Goal: Task Accomplishment & Management: Use online tool/utility

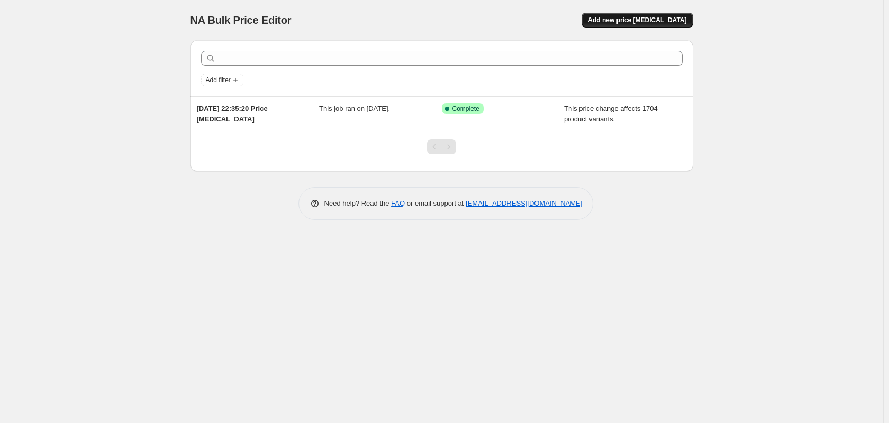
click at [630, 22] on span "Add new price [MEDICAL_DATA]" at bounding box center [637, 20] width 98 height 8
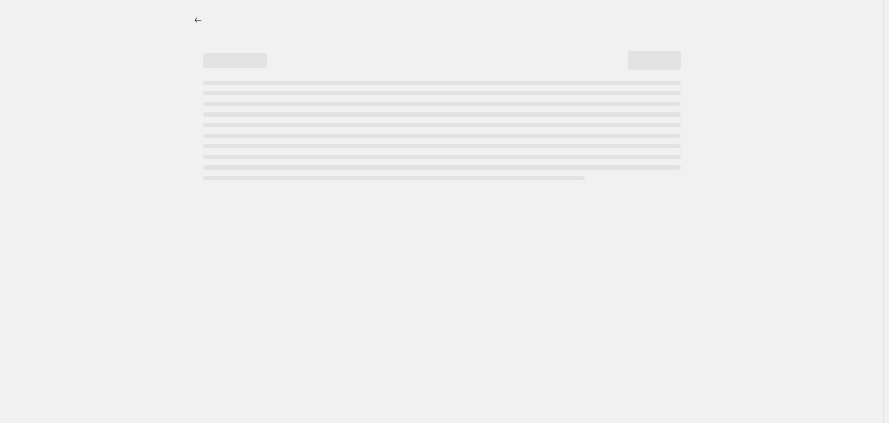
select select "percentage"
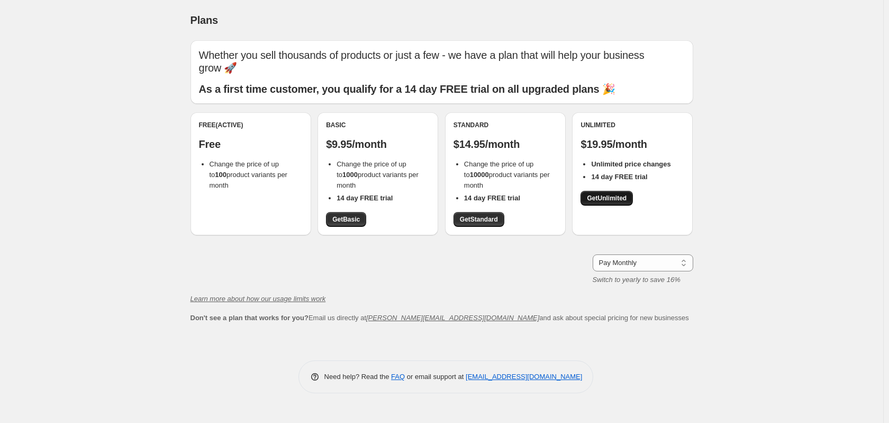
click at [604, 193] on link "Get Unlimited" at bounding box center [607, 198] width 52 height 15
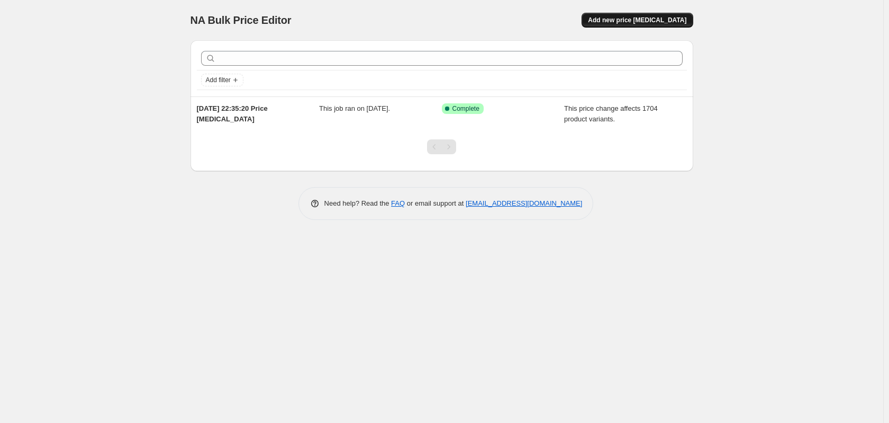
click at [614, 23] on span "Add new price [MEDICAL_DATA]" at bounding box center [637, 20] width 98 height 8
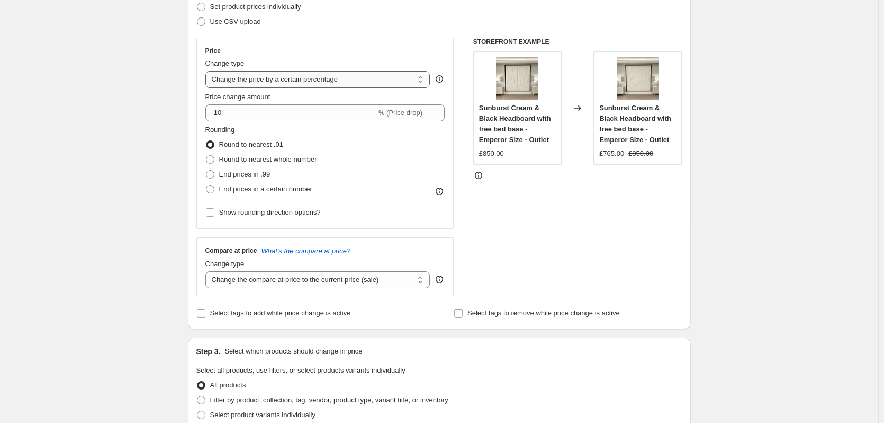
scroll to position [159, 0]
click at [292, 74] on select "Change the price to a certain amount Change the price by a certain amount Chang…" at bounding box center [317, 77] width 225 height 17
select select "no_change"
click at [208, 69] on select "Change the price to a certain amount Change the price by a certain amount Chang…" at bounding box center [317, 77] width 225 height 17
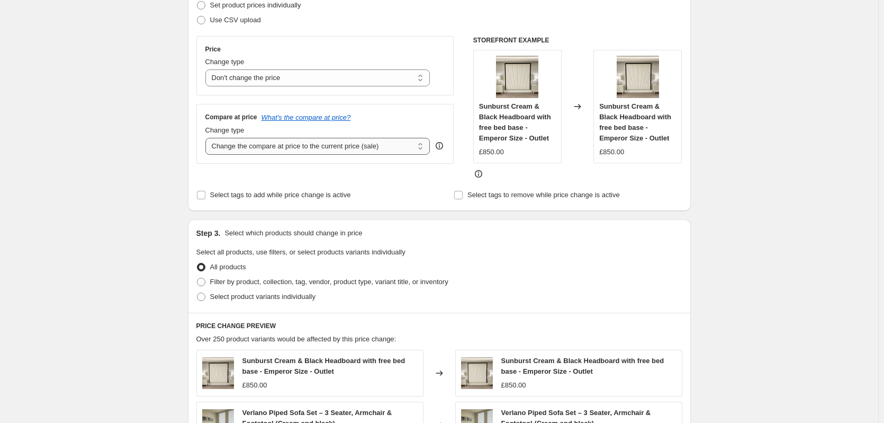
click at [374, 153] on select "Change the compare at price to the current price (sale) Change the compare at p…" at bounding box center [317, 146] width 225 height 17
select select "percentage"
click at [208, 138] on select "Change the compare at price to the current price (sale) Change the compare at p…" at bounding box center [317, 146] width 225 height 17
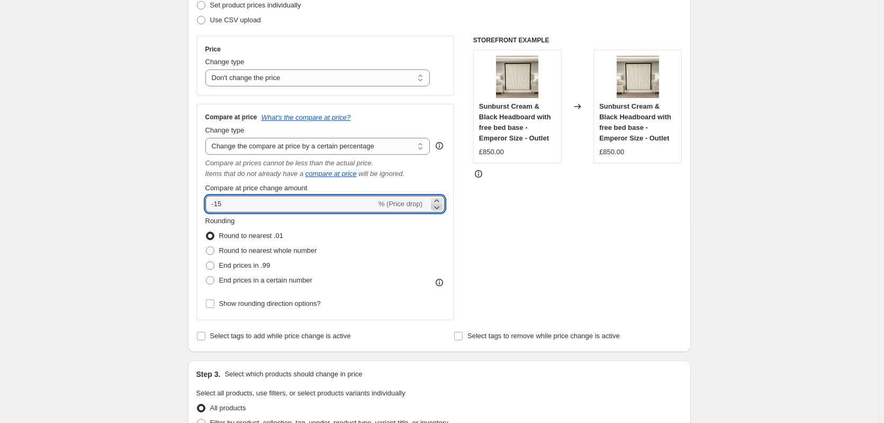
click at [436, 206] on icon at bounding box center [437, 207] width 11 height 11
click at [439, 200] on icon at bounding box center [436, 200] width 5 height 3
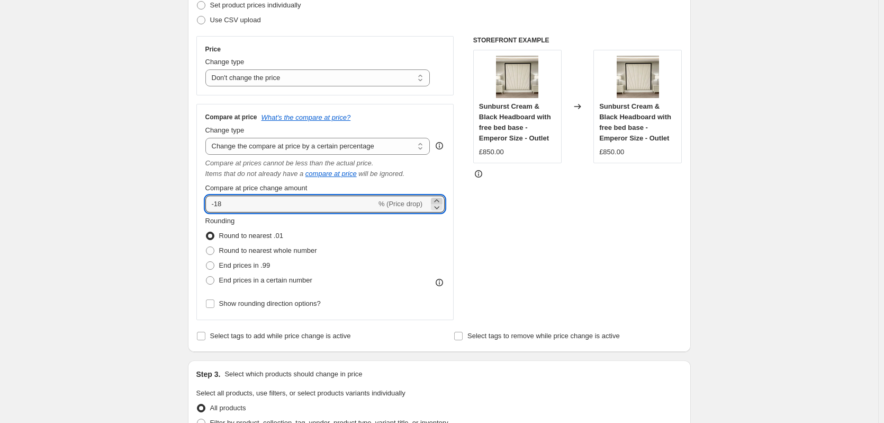
click at [439, 200] on icon at bounding box center [436, 200] width 5 height 3
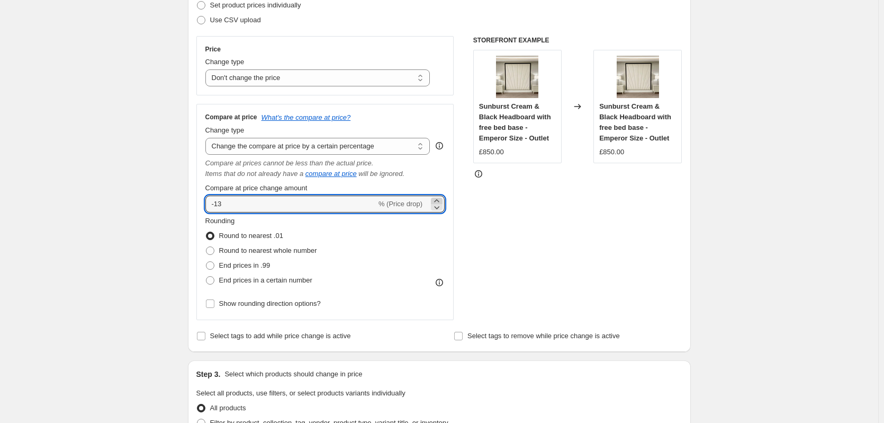
click at [439, 200] on icon at bounding box center [436, 200] width 5 height 3
type input "-10"
click at [565, 273] on div "STOREFRONT EXAMPLE Sunburst Cream & Black Headboard with free bed base - Empero…" at bounding box center [577, 178] width 209 height 284
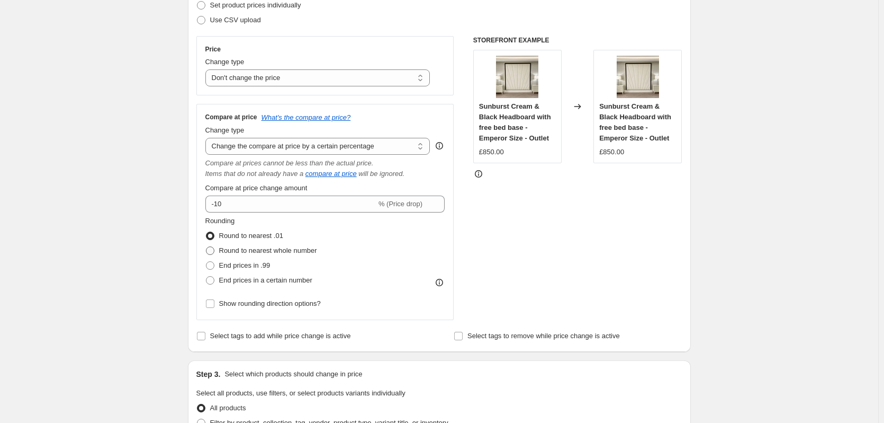
click at [273, 254] on span "Round to nearest whole number" at bounding box center [268, 250] width 98 height 8
click at [206, 247] on input "Round to nearest whole number" at bounding box center [206, 246] width 1 height 1
radio input "true"
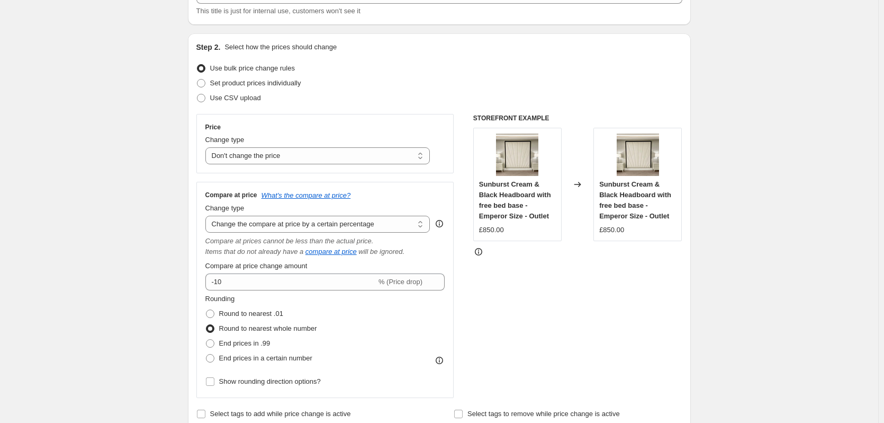
scroll to position [53, 0]
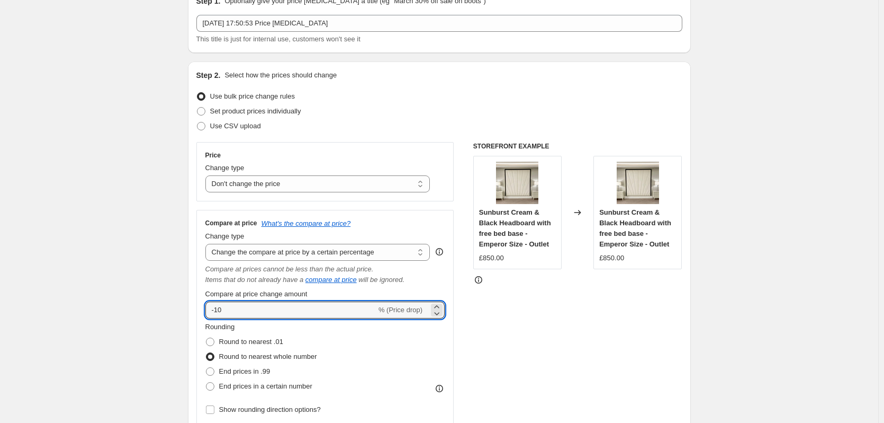
drag, startPoint x: 217, startPoint y: 315, endPoint x: 202, endPoint y: 313, distance: 14.9
click at [202, 313] on div "Compare at price What's the compare at price? Change type Change the compare at…" at bounding box center [325, 318] width 258 height 216
type input "10"
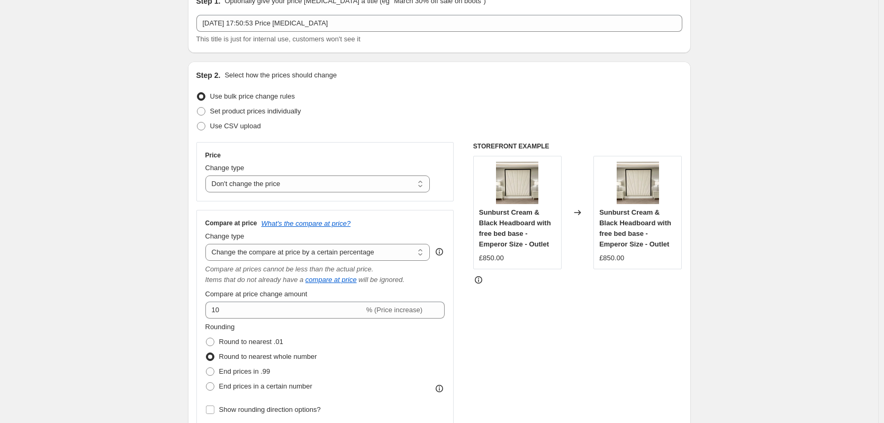
click at [586, 342] on div "STOREFRONT EXAMPLE Sunburst Cream & Black Headboard with free bed base - Empero…" at bounding box center [577, 284] width 209 height 284
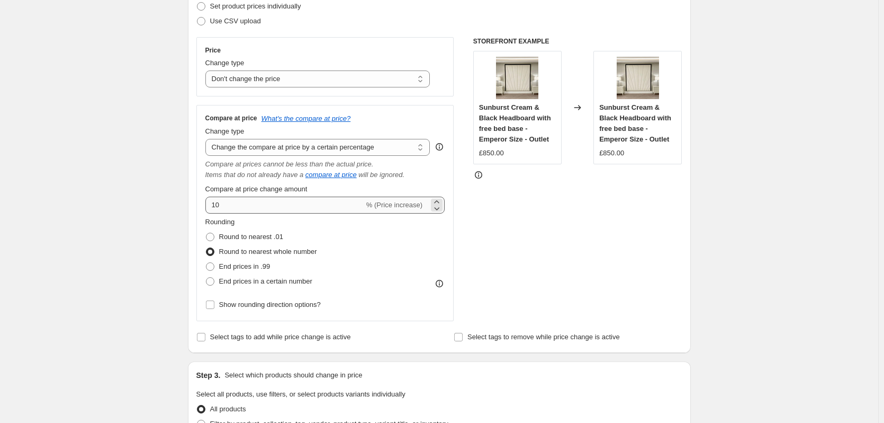
scroll to position [159, 0]
click at [317, 300] on span "Show rounding direction options?" at bounding box center [270, 303] width 102 height 8
click at [214, 300] on input "Show rounding direction options?" at bounding box center [210, 303] width 8 height 8
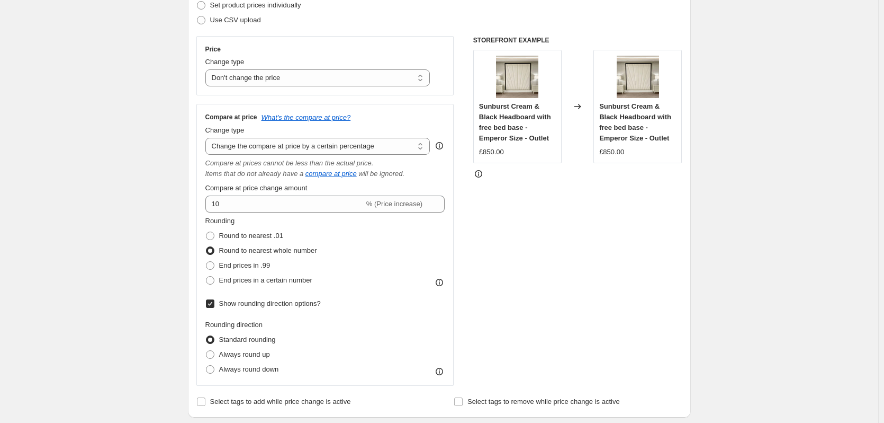
click at [254, 302] on span "Show rounding direction options?" at bounding box center [270, 303] width 102 height 8
click at [214, 302] on input "Show rounding direction options?" at bounding box center [210, 303] width 8 height 8
checkbox input "false"
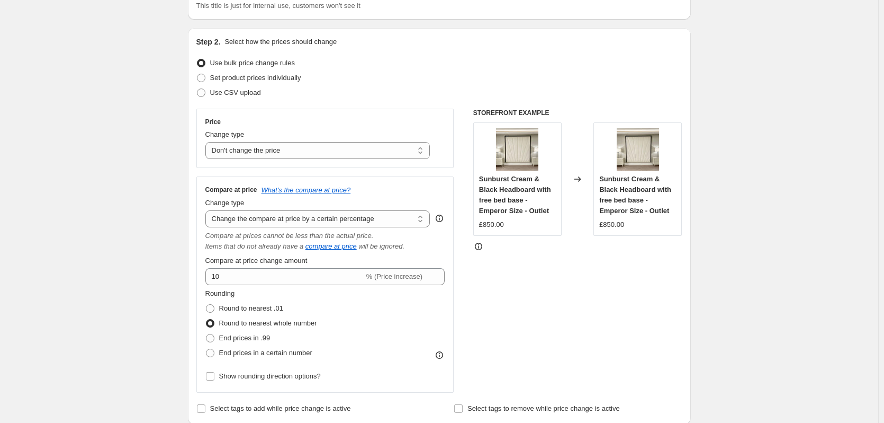
scroll to position [53, 0]
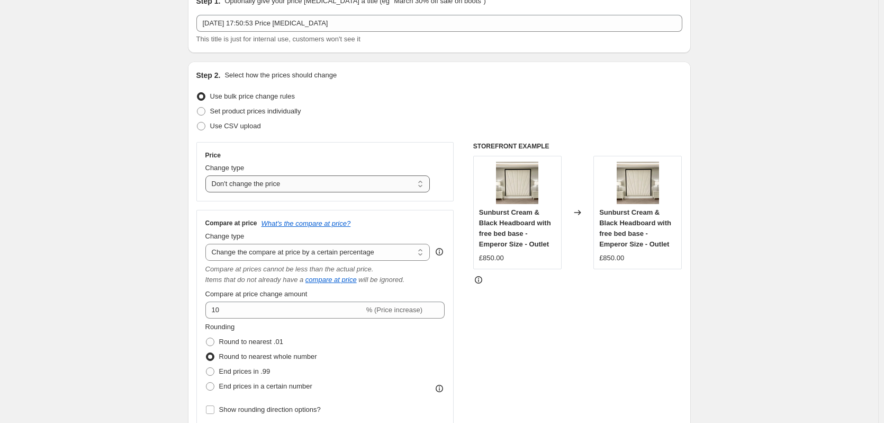
click at [348, 186] on select "Change the price to a certain amount Change the price by a certain amount Chang…" at bounding box center [317, 183] width 225 height 17
click at [208, 175] on select "Change the price to a certain amount Change the price by a certain amount Chang…" at bounding box center [317, 183] width 225 height 17
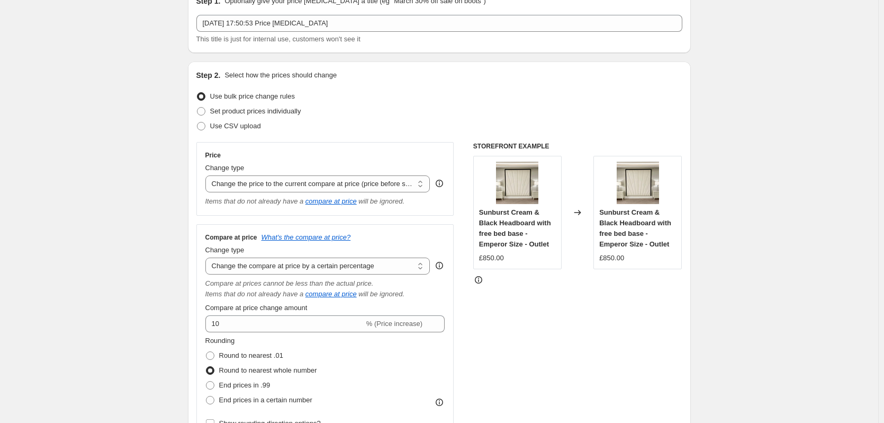
click at [507, 317] on div "STOREFRONT EXAMPLE Sunburst Cream & Black Headboard with free bed base - Empero…" at bounding box center [577, 291] width 209 height 298
click at [362, 188] on select "Change the price to a certain amount Change the price by a certain amount Chang…" at bounding box center [317, 183] width 225 height 17
select select "no_change"
click at [208, 175] on select "Change the price to a certain amount Change the price by a certain amount Chang…" at bounding box center [317, 183] width 225 height 17
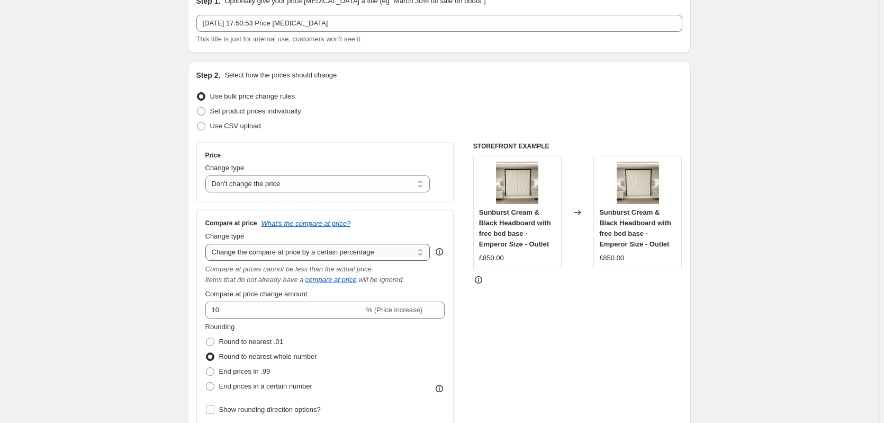
click at [383, 247] on select "Change the compare at price to the current price (sale) Change the compare at p…" at bounding box center [317, 252] width 225 height 17
click at [208, 244] on select "Change the compare at price to the current price (sale) Change the compare at p…" at bounding box center [317, 252] width 225 height 17
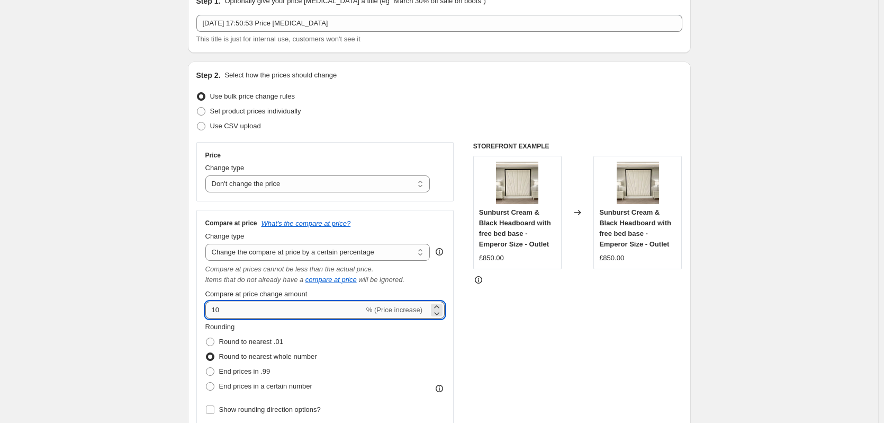
click at [321, 311] on input "10" at bounding box center [284, 309] width 159 height 17
click at [322, 307] on input "10" at bounding box center [284, 309] width 159 height 17
drag, startPoint x: 226, startPoint y: 310, endPoint x: 201, endPoint y: 308, distance: 25.0
click at [201, 308] on div "Compare at price What's the compare at price? Change type Change the compare at…" at bounding box center [325, 318] width 258 height 216
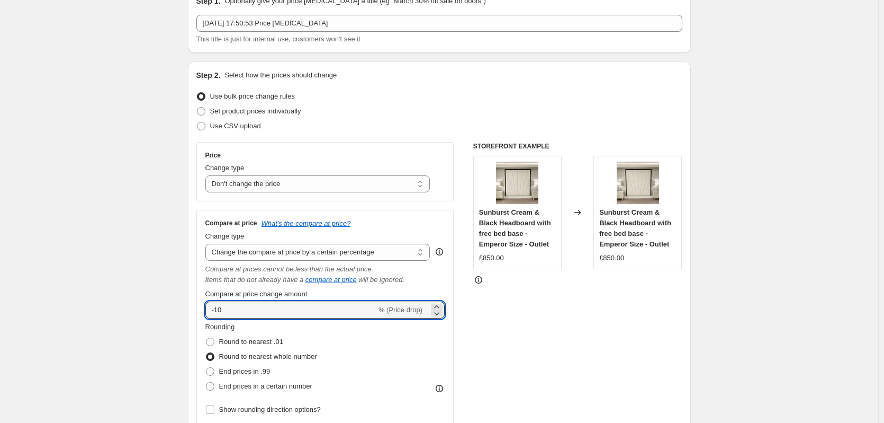
type input "-10"
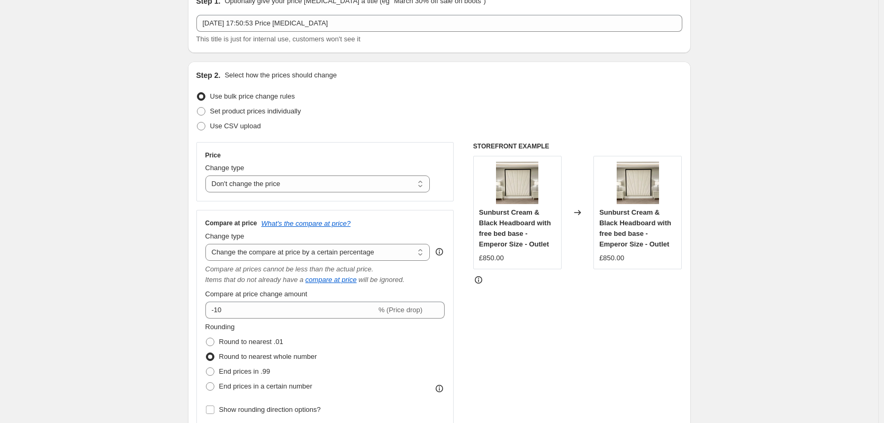
drag, startPoint x: 485, startPoint y: 335, endPoint x: 522, endPoint y: 322, distance: 39.2
click at [483, 336] on div "STOREFRONT EXAMPLE Sunburst Cream & Black Headboard with free bed base - Empero…" at bounding box center [577, 284] width 209 height 284
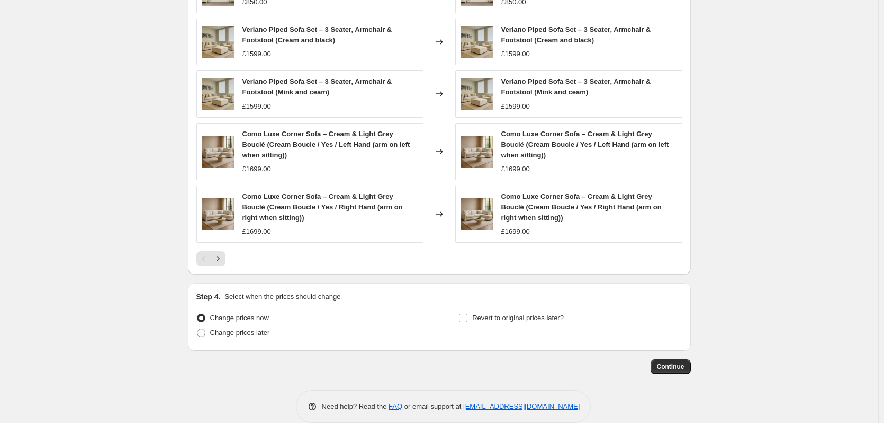
scroll to position [688, 0]
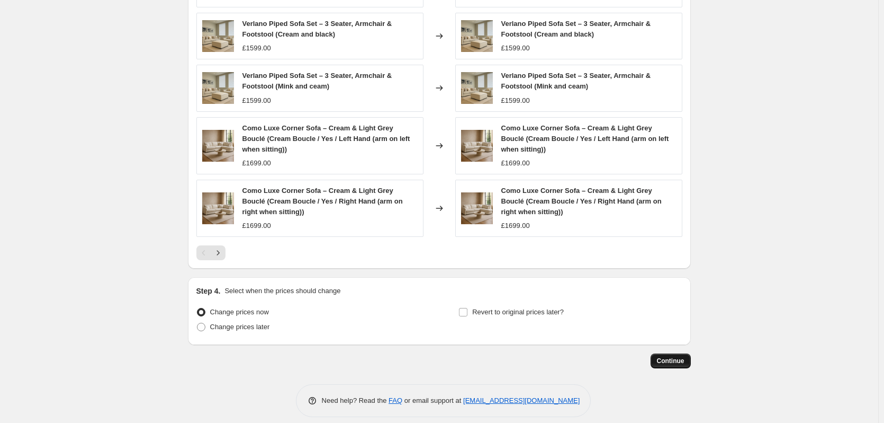
click at [662, 362] on span "Continue" at bounding box center [671, 360] width 28 height 8
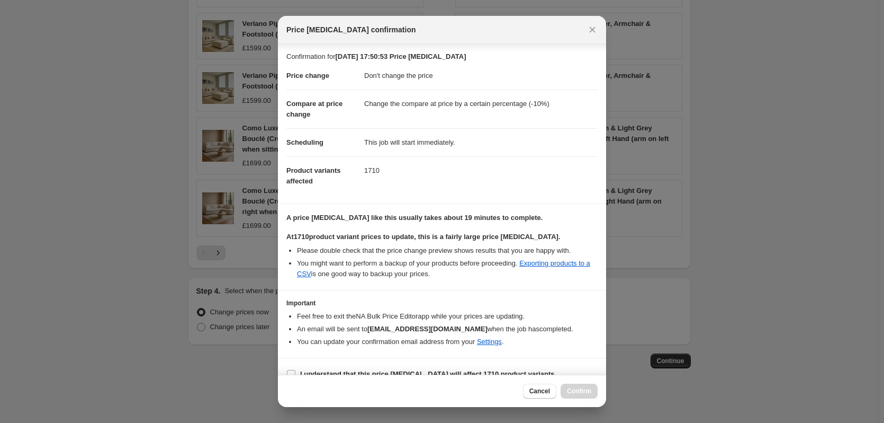
scroll to position [0, 0]
click at [590, 24] on icon "Close" at bounding box center [592, 29] width 11 height 11
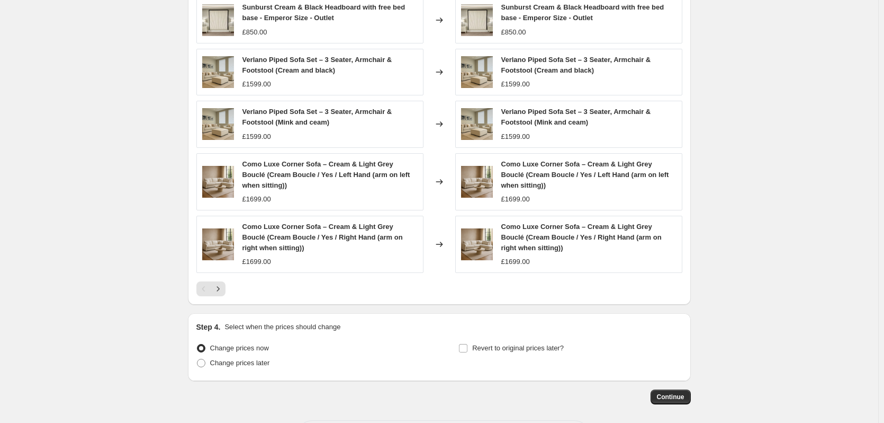
scroll to position [688, 0]
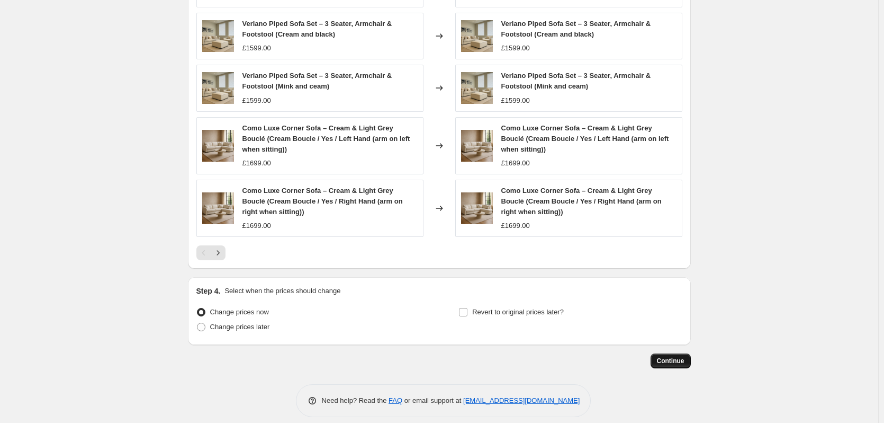
click at [666, 363] on span "Continue" at bounding box center [671, 360] width 28 height 8
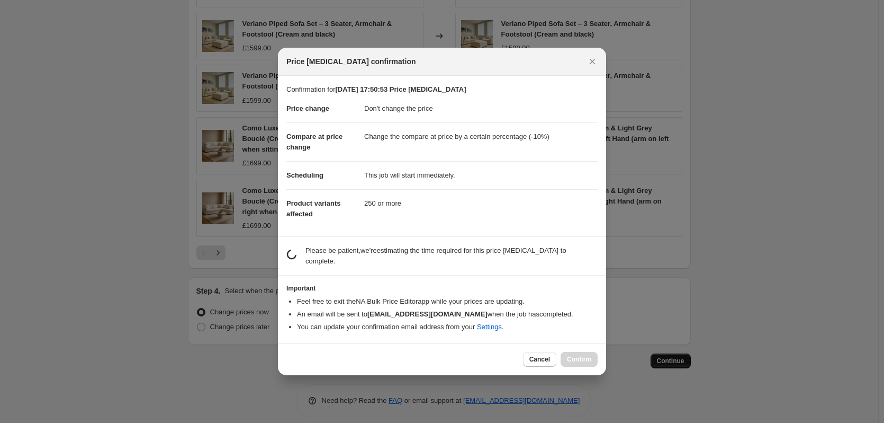
scroll to position [0, 0]
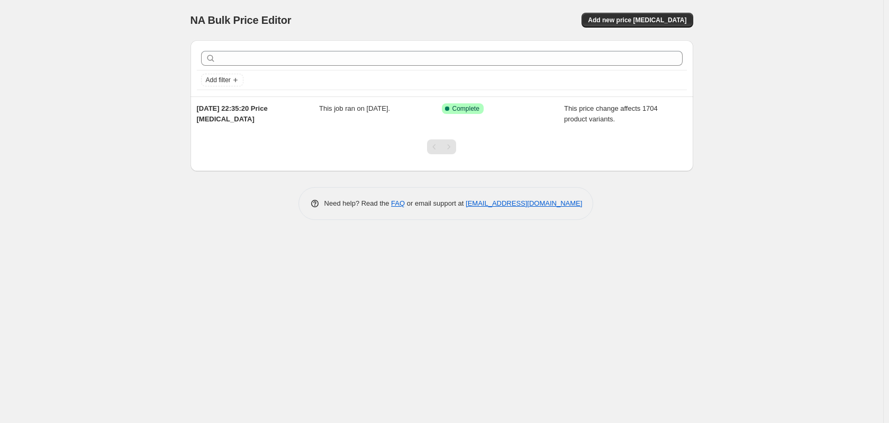
click at [643, 12] on div "NA Bulk Price Editor. This page is ready NA Bulk Price Editor Add new price [ME…" at bounding box center [442, 20] width 503 height 40
click at [644, 17] on span "Add new price [MEDICAL_DATA]" at bounding box center [637, 20] width 98 height 8
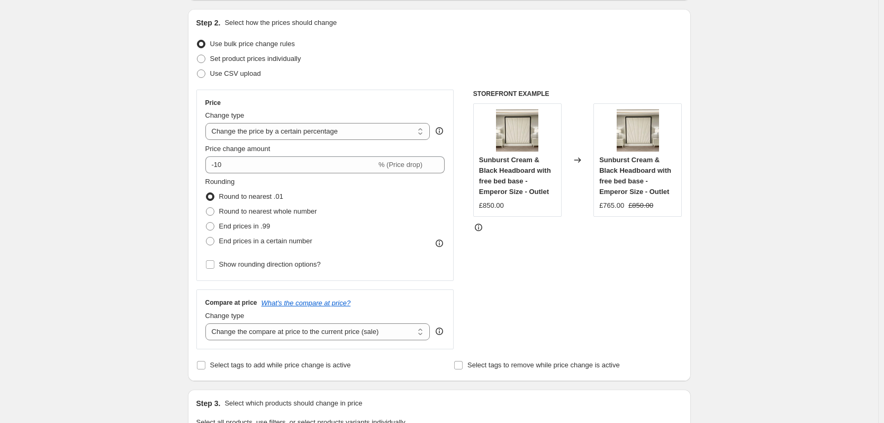
scroll to position [106, 0]
click at [366, 132] on select "Change the price to a certain amount Change the price by a certain amount Chang…" at bounding box center [317, 130] width 225 height 17
select select "pc"
type input "50"
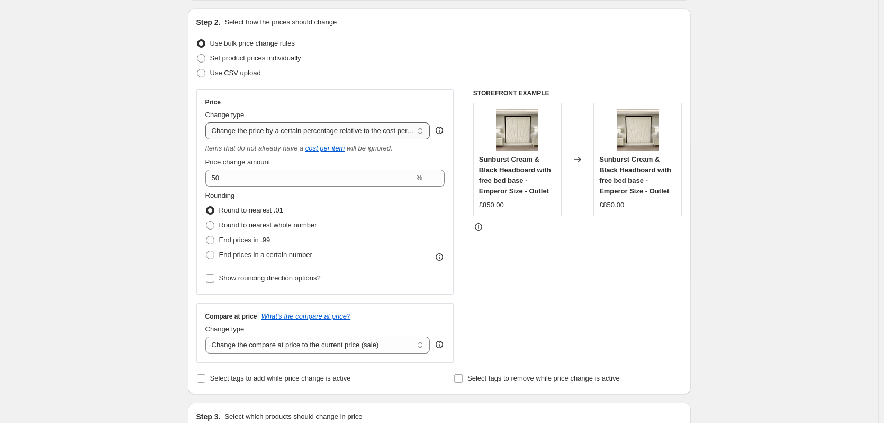
click at [285, 129] on select "Change the price to a certain amount Change the price by a certain amount Chang…" at bounding box center [317, 130] width 225 height 17
select select "no_change"
click at [208, 122] on select "Change the price to a certain amount Change the price by a certain amount Chang…" at bounding box center [317, 130] width 225 height 17
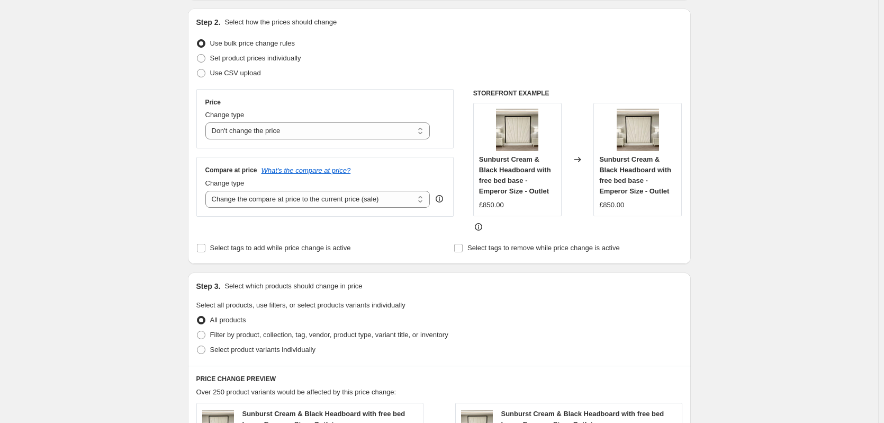
click at [405, 236] on div "Step 2. Select how the prices should change Use bulk price change rules Set pro…" at bounding box center [439, 136] width 486 height 238
click at [416, 200] on select "Change the compare at price to the current price (sale) Change the compare at p…" at bounding box center [317, 199] width 225 height 17
select select "percentage"
click at [208, 191] on select "Change the compare at price to the current price (sale) Change the compare at p…" at bounding box center [317, 199] width 225 height 17
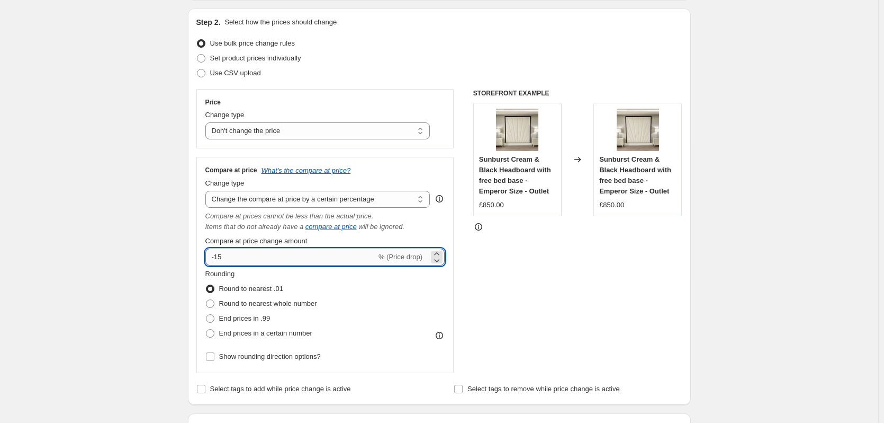
click at [222, 256] on input "-15" at bounding box center [290, 256] width 171 height 17
type input "-10"
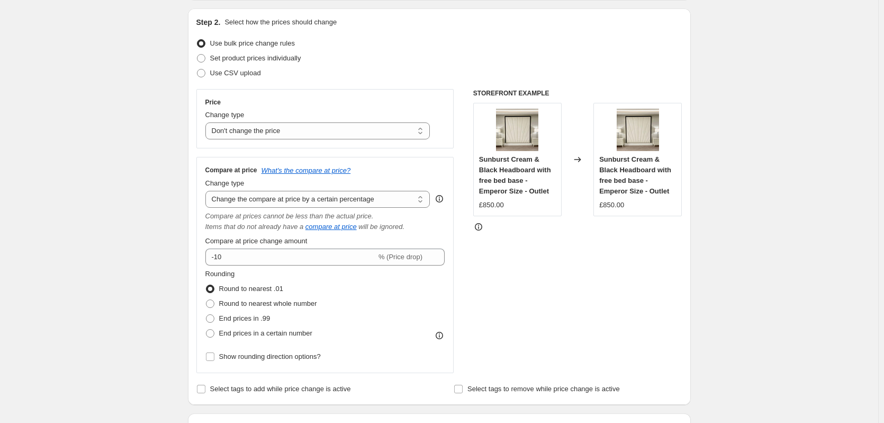
click at [528, 269] on div "STOREFRONT EXAMPLE Sunburst Cream & Black Headboard with free bed base - Empero…" at bounding box center [577, 231] width 209 height 284
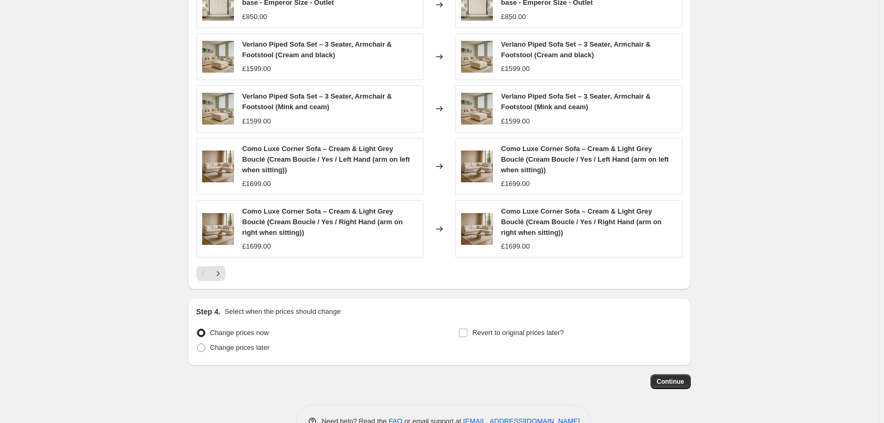
scroll to position [699, 0]
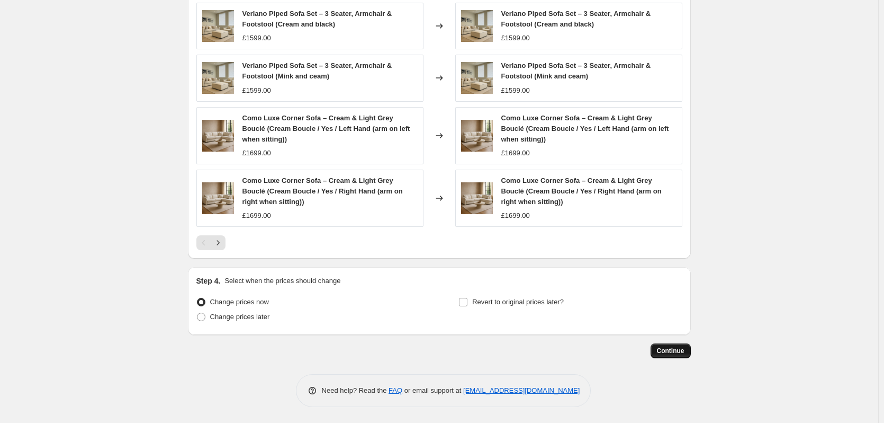
click at [685, 354] on span "Continue" at bounding box center [671, 350] width 28 height 8
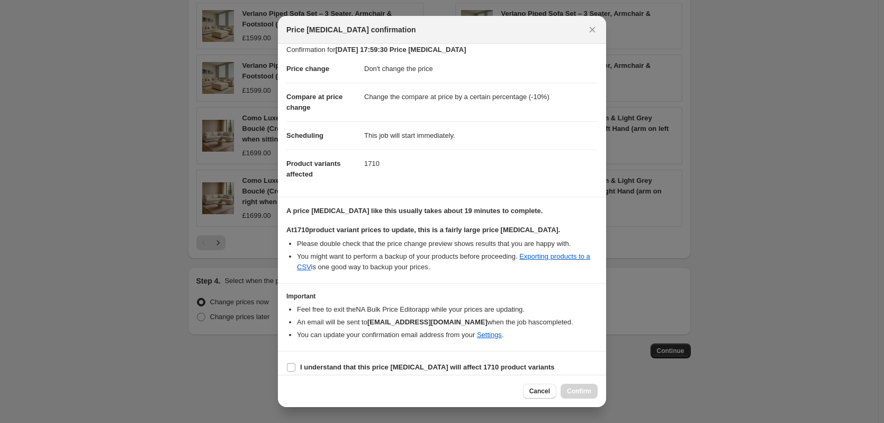
scroll to position [16, 0]
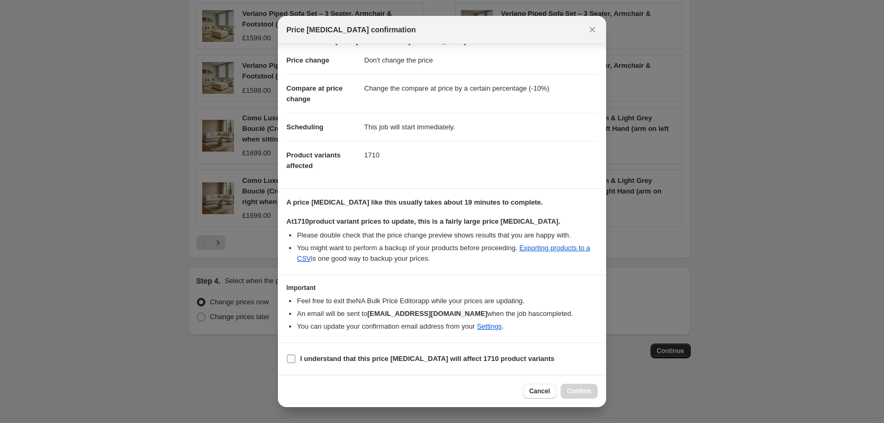
click at [381, 354] on b "I understand that this price change job will affect 1710 product variants" at bounding box center [427, 358] width 255 height 8
click at [295, 354] on input "I understand that this price change job will affect 1710 product variants" at bounding box center [291, 358] width 8 height 8
checkbox input "true"
click at [576, 390] on span "Confirm" at bounding box center [579, 391] width 24 height 8
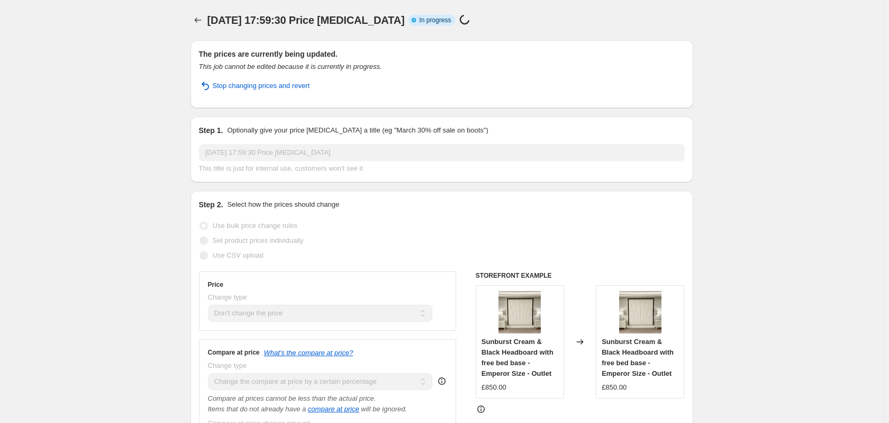
select select "no_change"
select select "percentage"
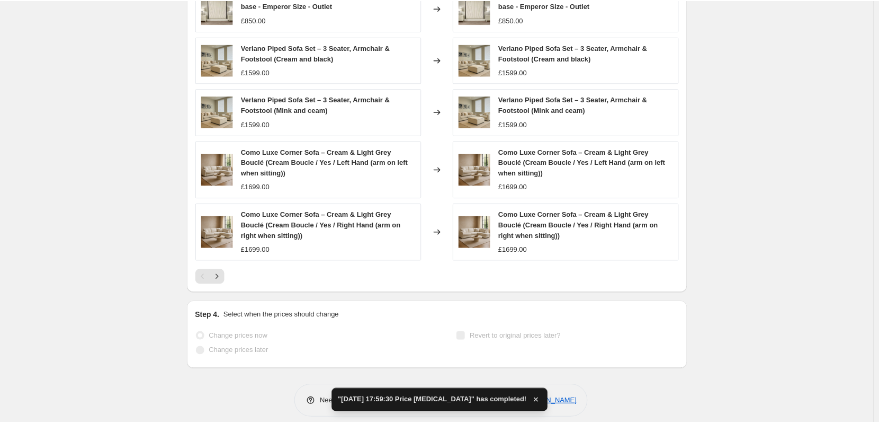
scroll to position [776, 0]
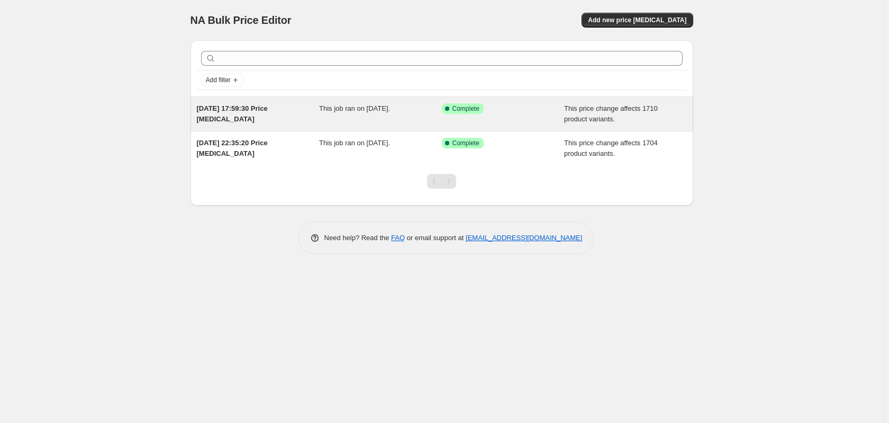
click at [259, 129] on div "[DATE] 17:59:30 Price [MEDICAL_DATA] This job ran on [DATE]. Success Complete C…" at bounding box center [442, 114] width 503 height 34
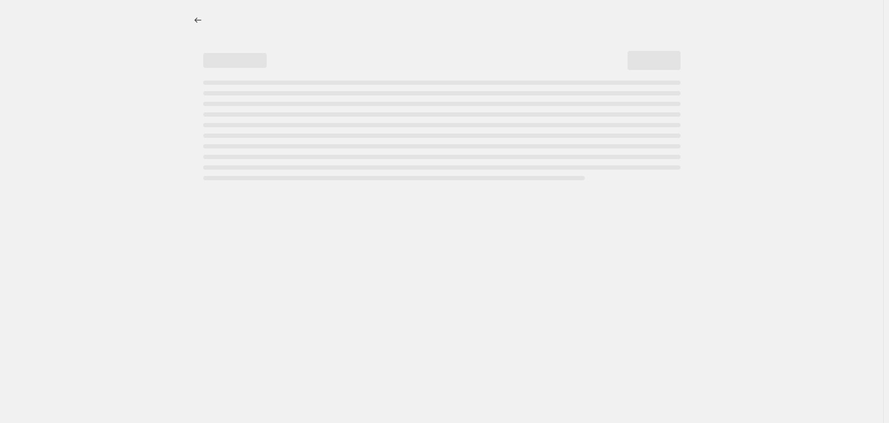
select select "no_change"
select select "percentage"
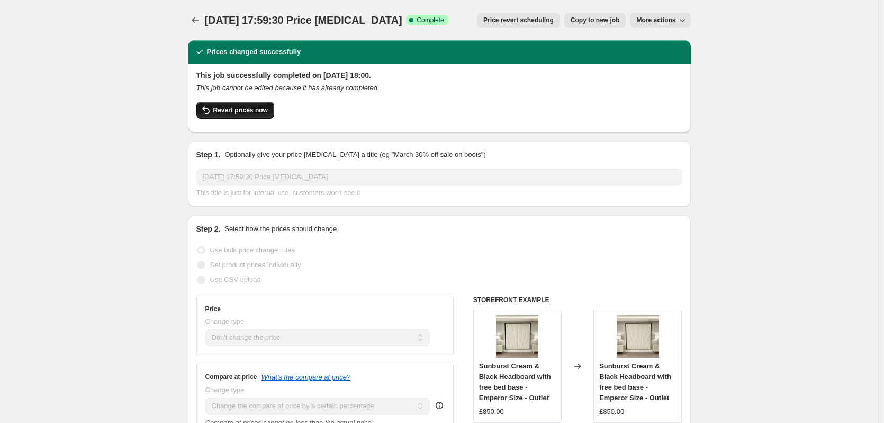
click at [251, 112] on span "Revert prices now" at bounding box center [240, 110] width 55 height 8
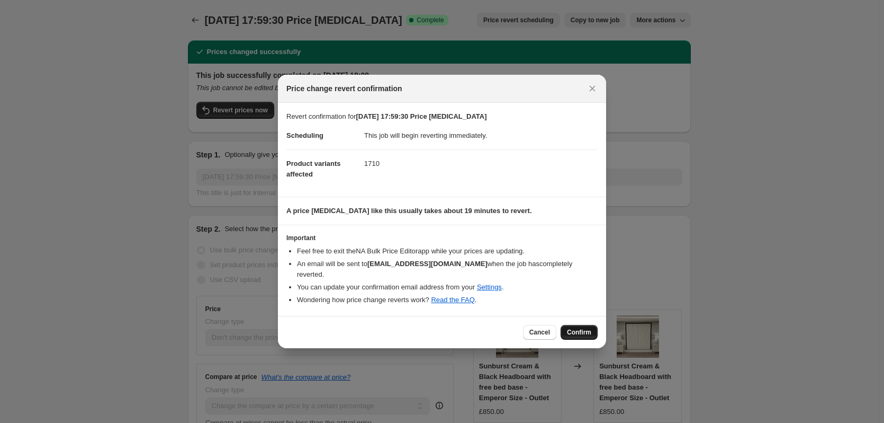
click at [574, 328] on span "Confirm" at bounding box center [579, 332] width 24 height 8
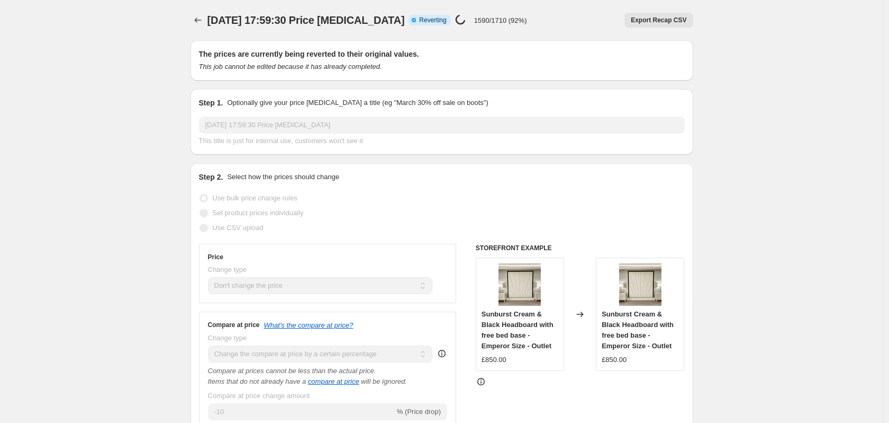
select select "no_change"
select select "percentage"
